Goal: Task Accomplishment & Management: Manage account settings

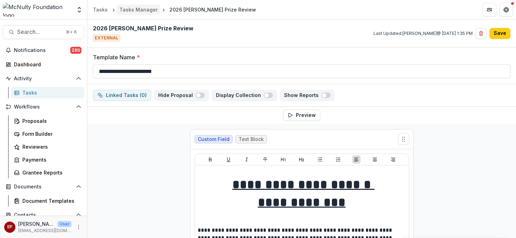
click at [132, 10] on div "Tasks Manager" at bounding box center [138, 9] width 38 height 7
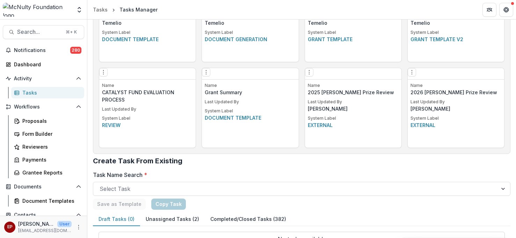
scroll to position [413, 0]
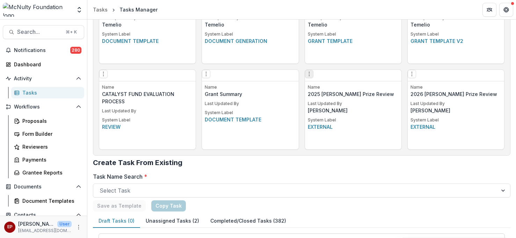
click at [311, 77] on icon "Options" at bounding box center [309, 74] width 6 height 6
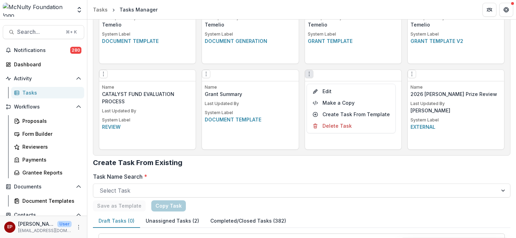
click at [353, 143] on div "Name 2025 [PERSON_NAME] Prize Review Last Updated By [PERSON_NAME] System Label…" at bounding box center [353, 116] width 96 height 65
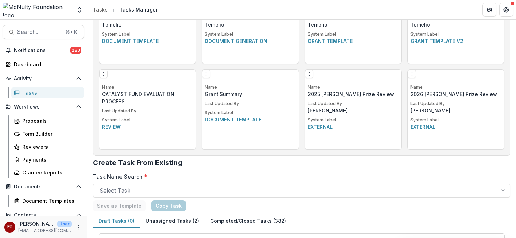
click at [331, 101] on div "Name 2025 [PERSON_NAME] Prize Review Last Updated By [PERSON_NAME] System Label…" at bounding box center [353, 116] width 96 height 65
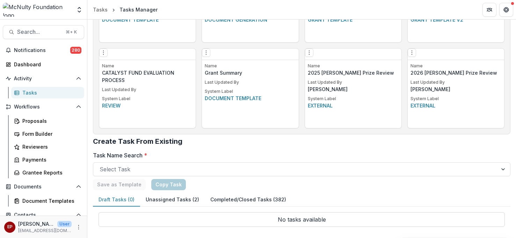
click at [218, 197] on button "Completed/Closed Tasks (382)" at bounding box center [248, 200] width 87 height 14
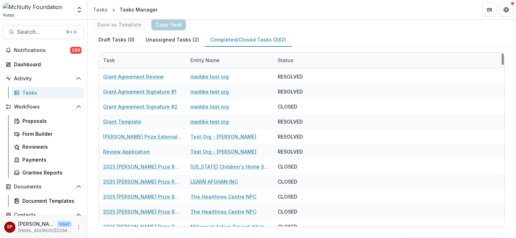
scroll to position [65, 0]
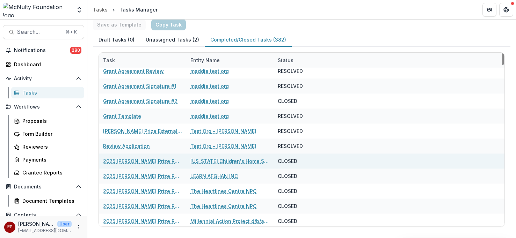
click at [126, 162] on link "2025 [PERSON_NAME] Prize Review" at bounding box center [142, 160] width 79 height 7
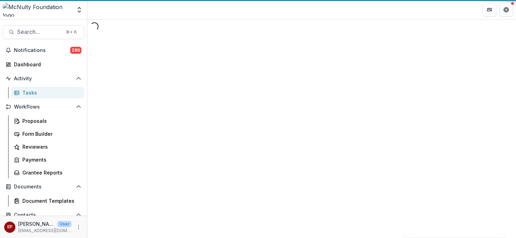
select select "********"
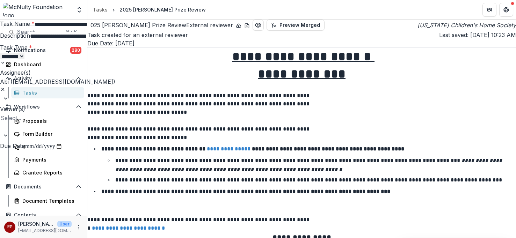
click at [290, 238] on div "**********" at bounding box center [258, 238] width 516 height 0
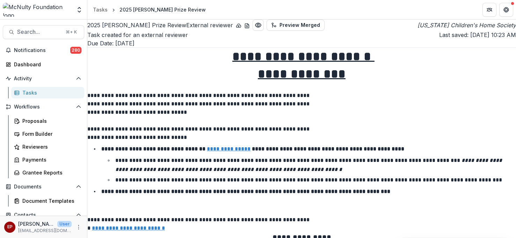
scroll to position [556, 0]
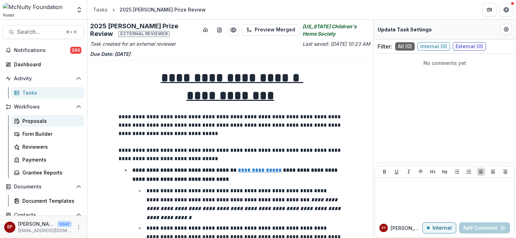
click at [44, 120] on div "Proposals" at bounding box center [50, 120] width 56 height 7
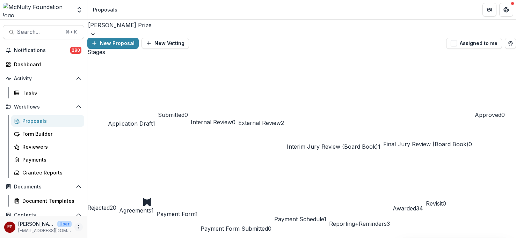
click at [78, 228] on icon "More" at bounding box center [79, 227] width 6 height 6
click at [115, 216] on link "User Settings" at bounding box center [122, 213] width 75 height 12
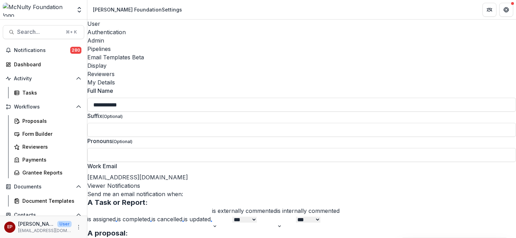
click at [224, 53] on div "Email Templates Beta" at bounding box center [301, 57] width 428 height 8
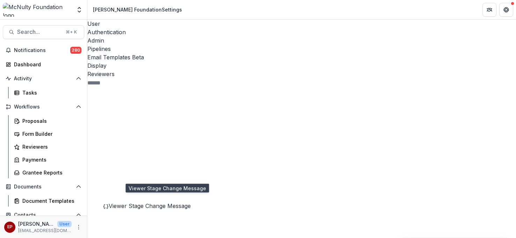
click at [162, 202] on span "Viewer Stage Change Message" at bounding box center [150, 205] width 82 height 7
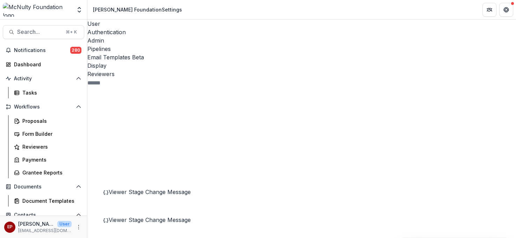
click at [184, 188] on div "Viewer Stage Change Message" at bounding box center [156, 192] width 106 height 8
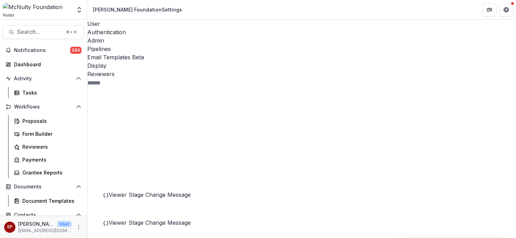
scroll to position [32, 0]
